Goal: Use online tool/utility: Use online tool/utility

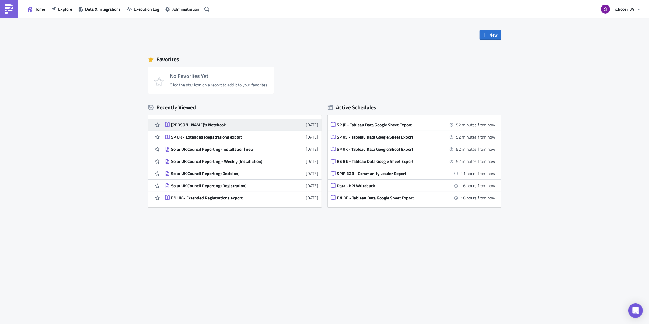
click at [192, 124] on div "[PERSON_NAME]'s Notebook" at bounding box center [224, 124] width 107 height 5
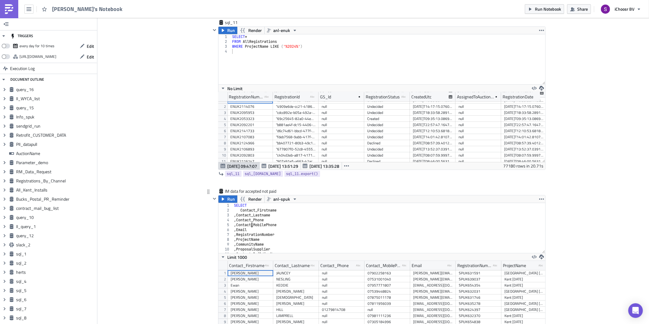
click at [248, 231] on div "SELECT Contact_Firstname , Contact_Lastname , Contact_Phone , Contact_MobilePho…" at bounding box center [386, 233] width 307 height 60
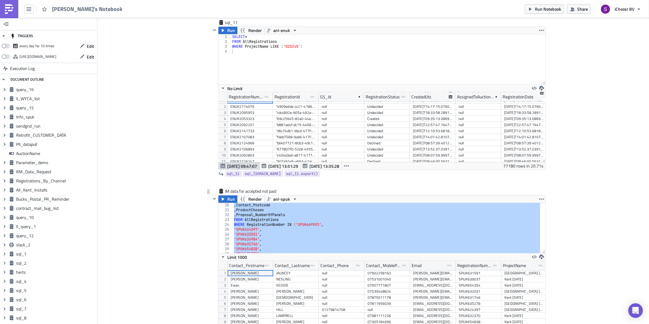
click at [294, 228] on div ", Contact_Postcode , ProductChosen , Proposal_NumberOfPanels FROM AllRegistrati…" at bounding box center [386, 233] width 307 height 60
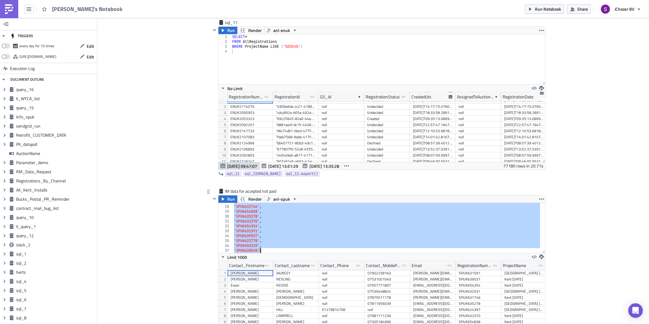
drag, startPoint x: 296, startPoint y: 227, endPoint x: 258, endPoint y: 253, distance: 45.8
click at [258, 253] on div "'SPUK626984' , 'SPUK631746' , 'SPUK654838' , 'SPUK635278' , 'SPUK632370' , 'SPU…" at bounding box center [386, 229] width 307 height 60
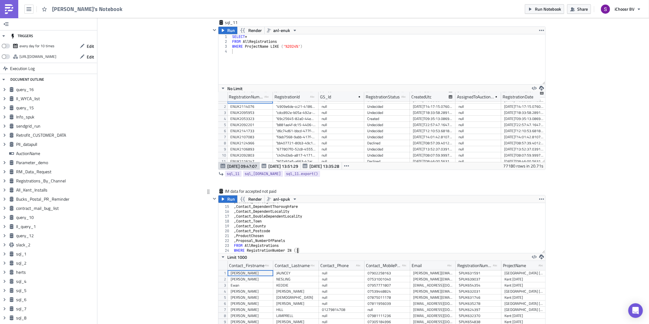
paste textarea "'SPUK628048',"
click at [224, 201] on button "Run" at bounding box center [228, 198] width 19 height 7
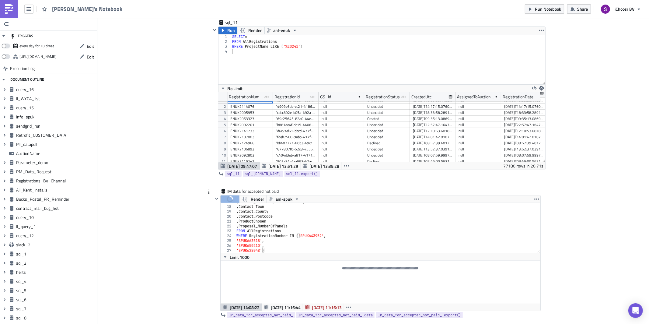
click at [239, 231] on div ", Contact_DoubleDependentLocality , Contact_Town , Contact_County , Contact_Pos…" at bounding box center [385, 229] width 300 height 60
type textarea "'SPUK650210', 'SPUK628048')"
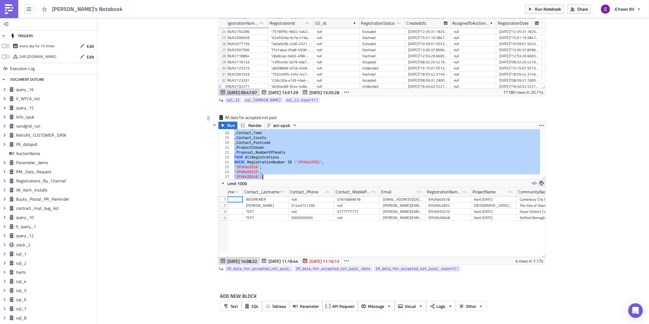
click at [539, 184] on icon "button" at bounding box center [541, 183] width 5 height 5
click at [543, 158] on div "CSV" at bounding box center [562, 160] width 47 height 6
